Goal: Check status: Check status

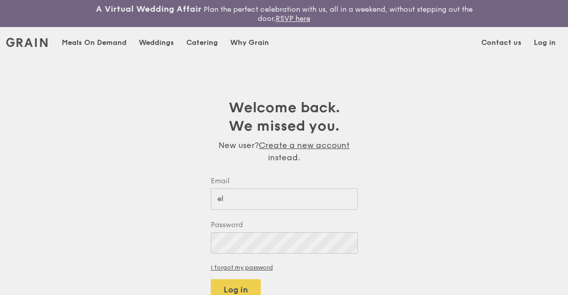
scroll to position [102, 0]
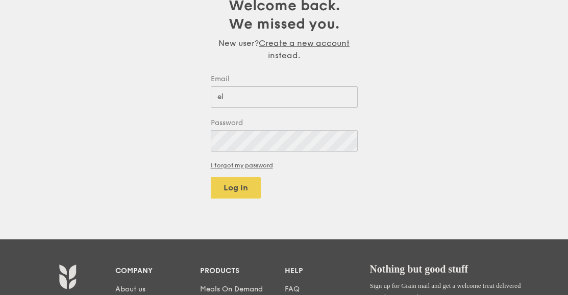
type input "el"
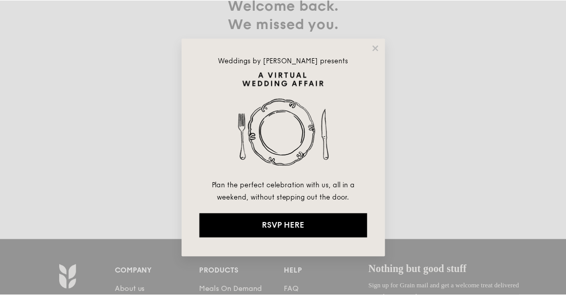
scroll to position [0, 0]
click at [380, 49] on icon at bounding box center [376, 47] width 9 height 9
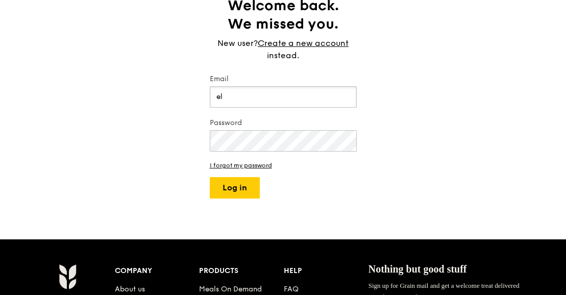
click at [309, 105] on input "el" at bounding box center [283, 96] width 147 height 21
type input "eljersen-[EMAIL_ADDRESS][DOMAIN_NAME]"
click at [210, 177] on button "Log in" at bounding box center [235, 187] width 50 height 21
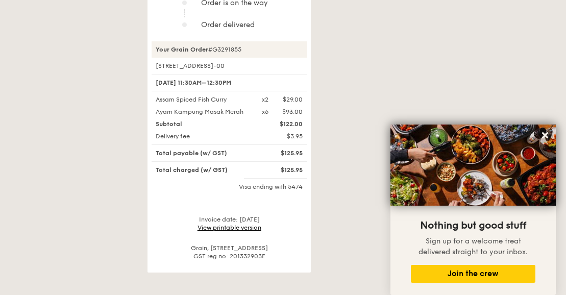
scroll to position [357, 0]
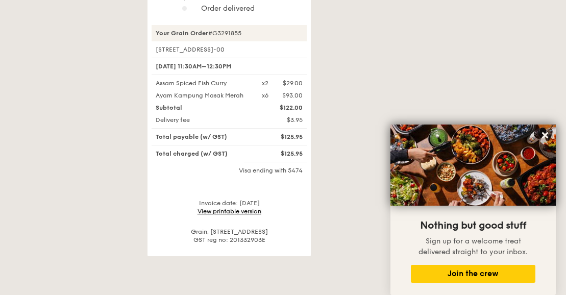
click at [245, 208] on link "View printable version" at bounding box center [229, 211] width 64 height 7
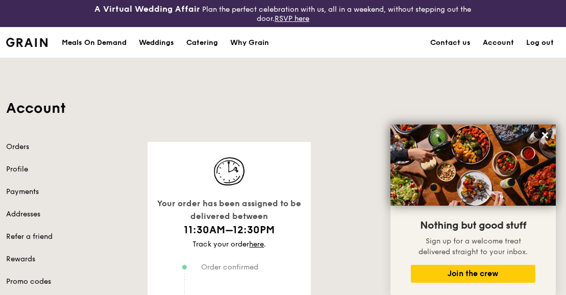
scroll to position [414, 0]
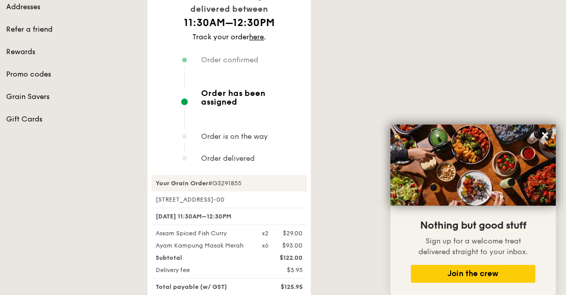
scroll to position [204, 0]
